Goal: Find specific page/section: Find specific page/section

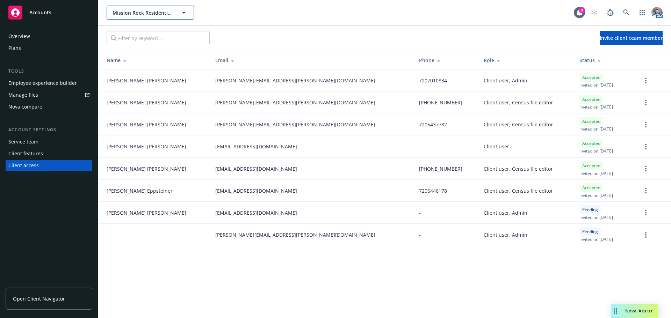
click at [151, 12] on span "Mission Rock Residential, LLC" at bounding box center [142, 12] width 60 height 7
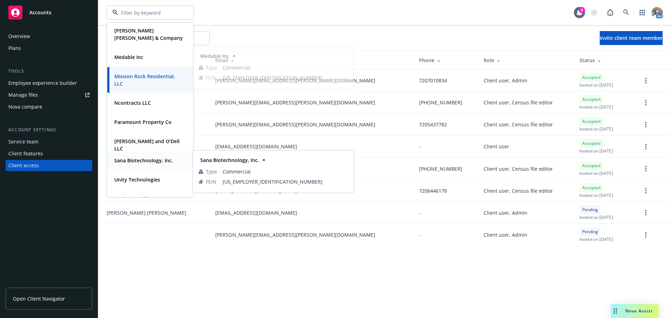
scroll to position [143, 0]
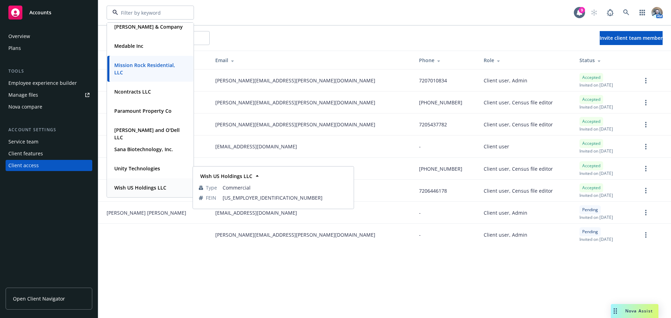
click at [131, 191] on span "Wish US Holdings LLC" at bounding box center [140, 187] width 52 height 7
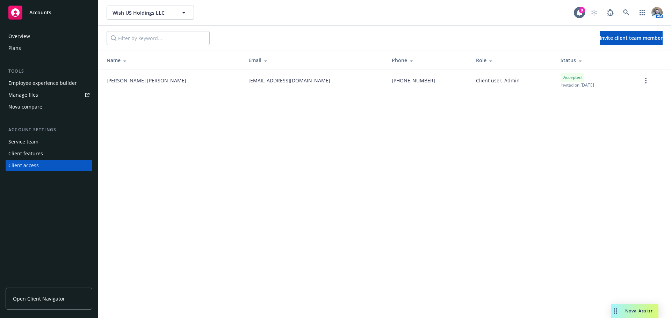
click at [10, 49] on div "Plans" at bounding box center [14, 48] width 13 height 11
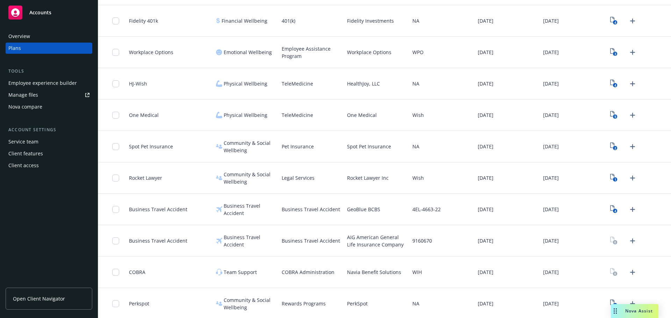
scroll to position [724, 0]
click at [33, 38] on div "Overview" at bounding box center [48, 36] width 81 height 11
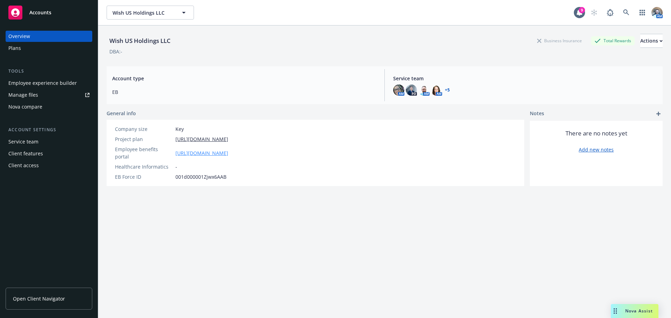
click at [198, 149] on link "[URL][DOMAIN_NAME]" at bounding box center [201, 152] width 53 height 7
